Goal: Transaction & Acquisition: Purchase product/service

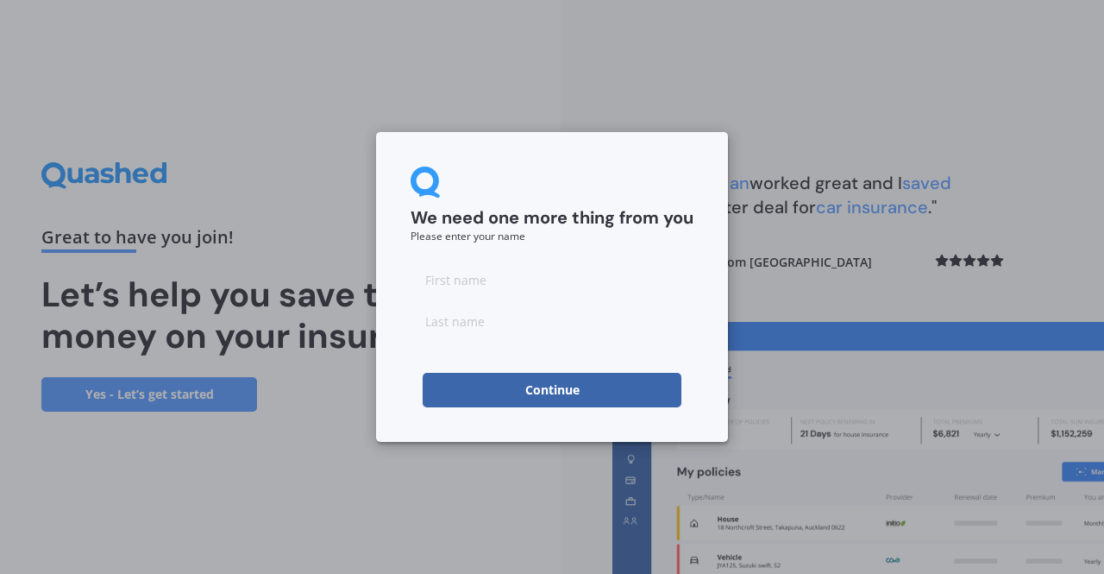
click at [475, 289] on input at bounding box center [552, 279] width 283 height 35
click at [456, 285] on input at bounding box center [552, 279] width 283 height 35
type input "[PERSON_NAME]"
click at [443, 308] on input at bounding box center [552, 321] width 283 height 35
type input "[PERSON_NAME]"
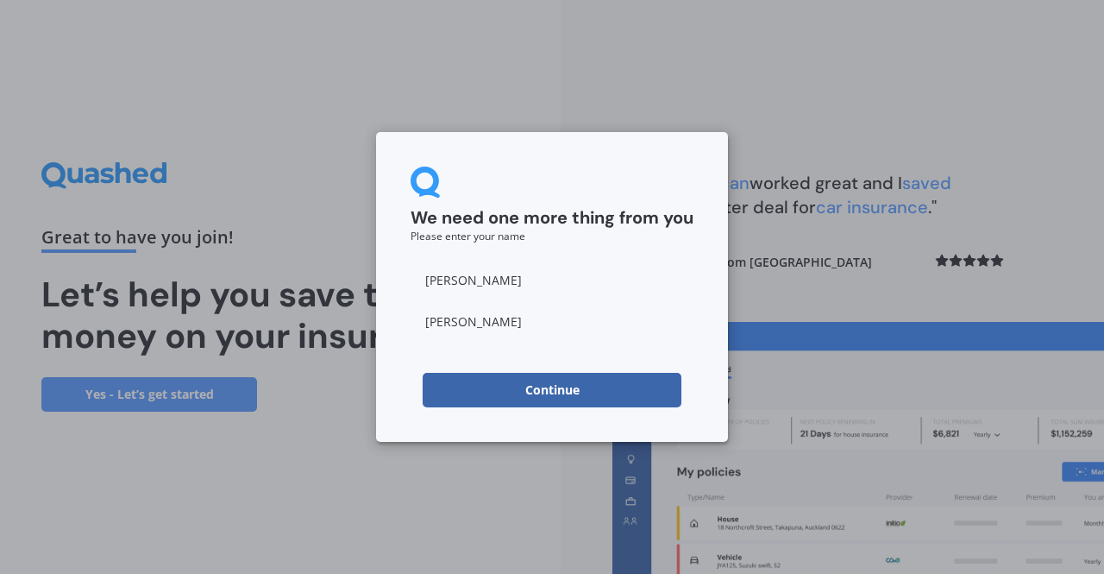
click at [462, 389] on button "Continue" at bounding box center [552, 390] width 259 height 35
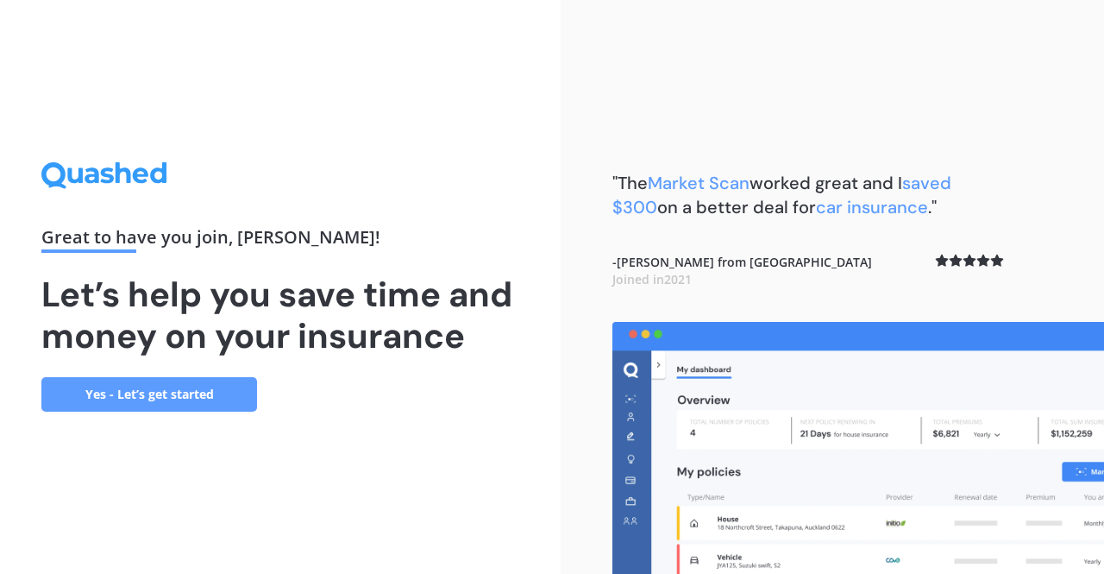
click at [192, 405] on link "Yes - Let’s get started" at bounding box center [149, 394] width 216 height 35
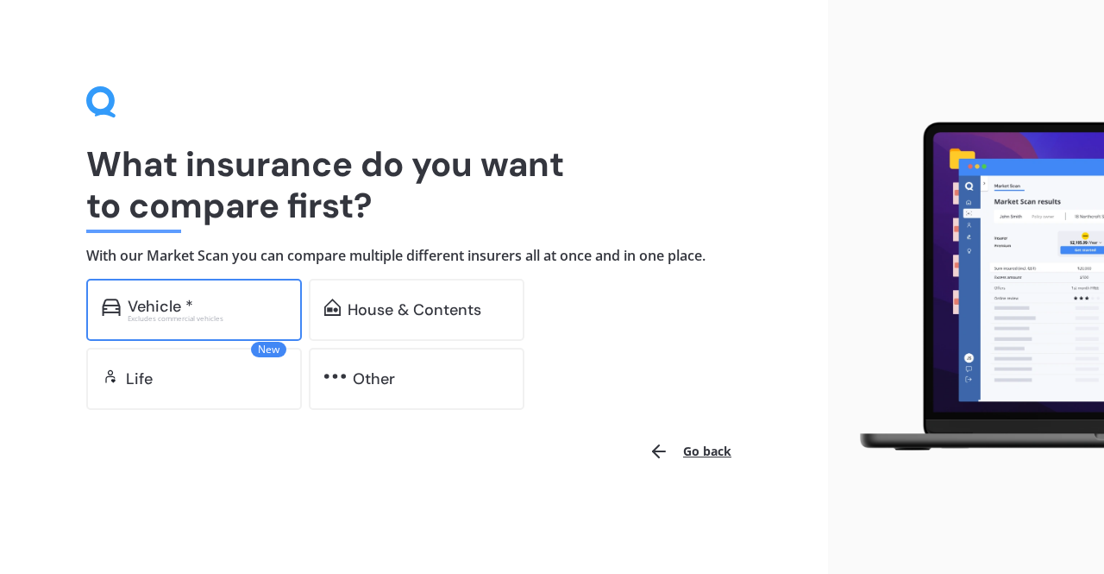
click at [186, 308] on div "Vehicle *" at bounding box center [161, 306] width 66 height 17
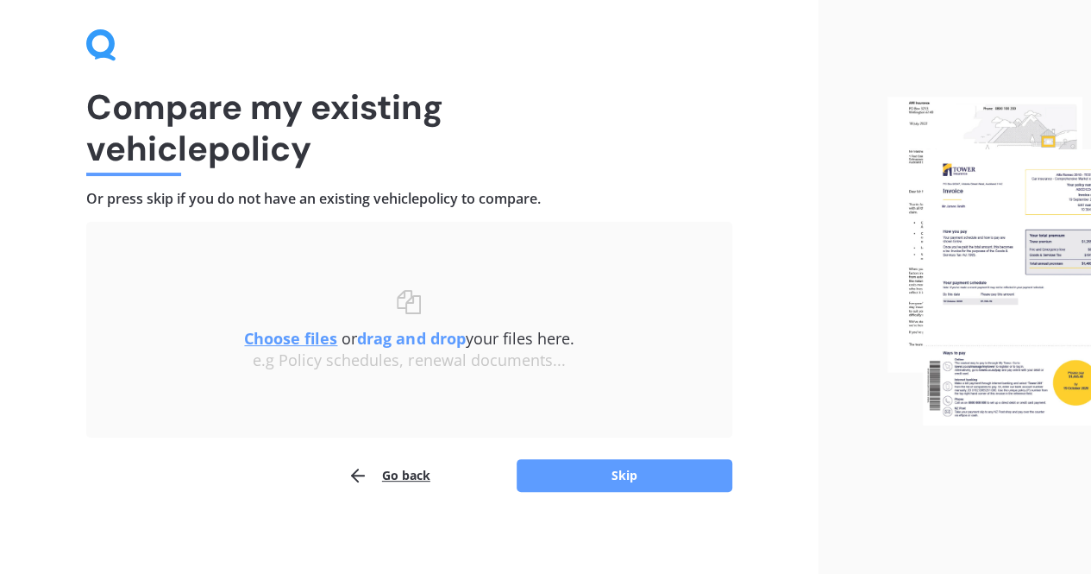
scroll to position [61, 0]
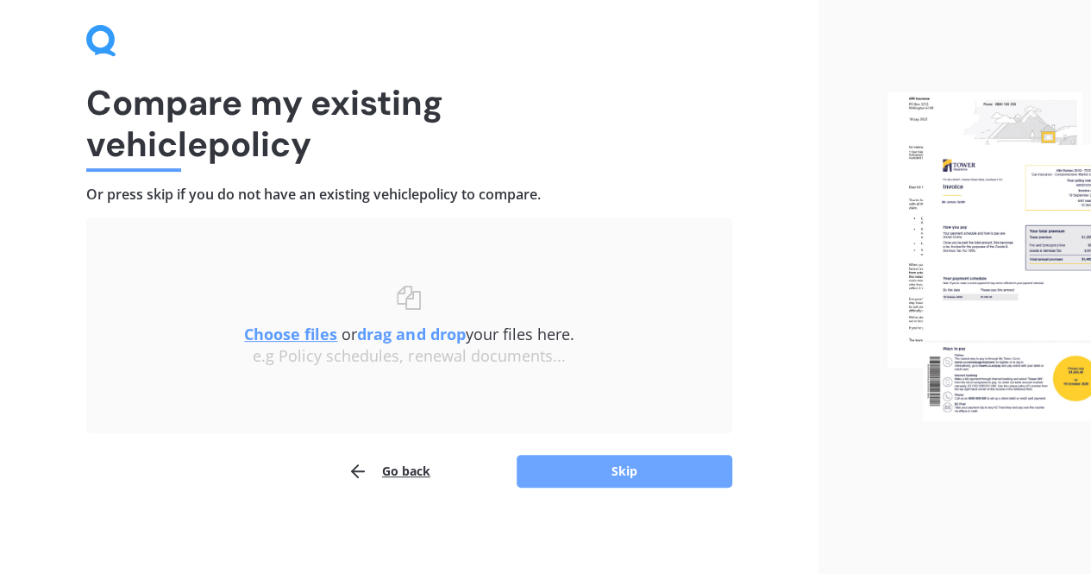
click at [611, 486] on button "Skip" at bounding box center [625, 471] width 216 height 33
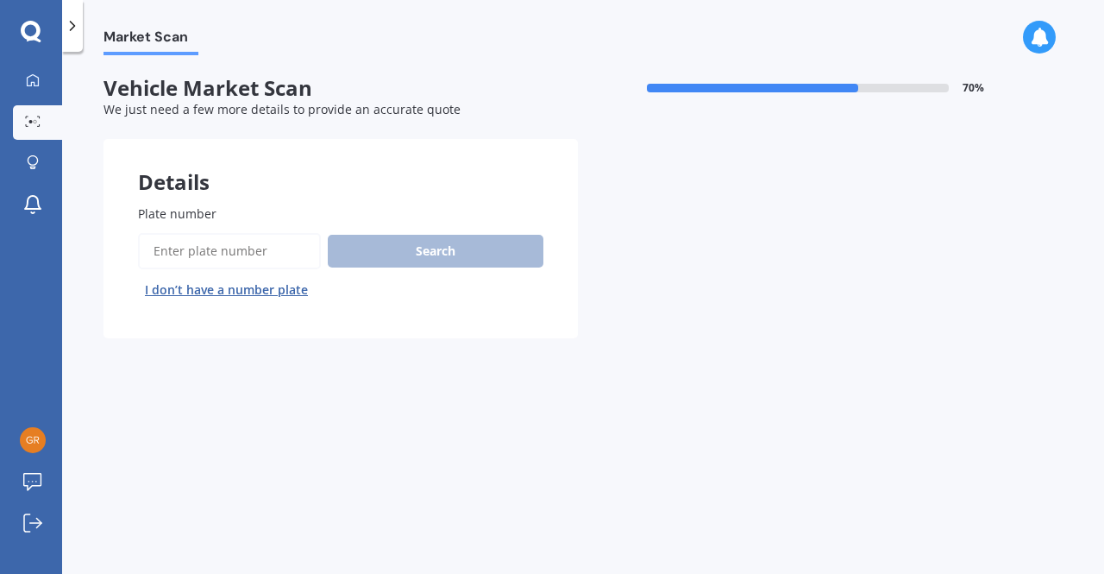
click at [216, 247] on input "Plate number" at bounding box center [229, 251] width 183 height 36
click at [216, 244] on input "Plate number" at bounding box center [229, 251] width 183 height 36
